Goal: Find specific page/section: Find specific page/section

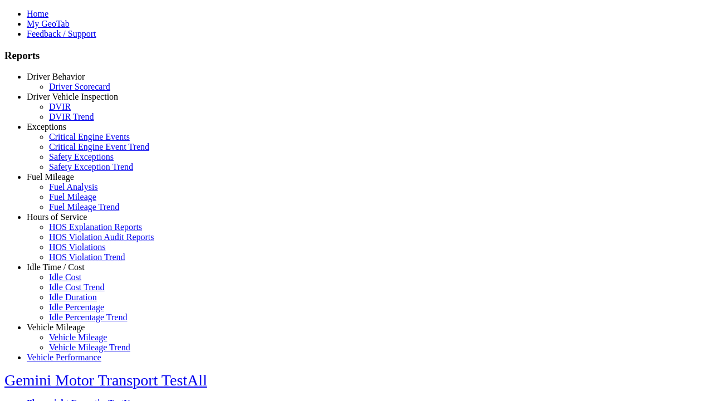
click at [64, 131] on link "Exceptions" at bounding box center [47, 126] width 40 height 9
click at [72, 152] on link "Critical Engine Event Trend" at bounding box center [99, 146] width 100 height 9
type input "*********"
